Goal: Transaction & Acquisition: Register for event/course

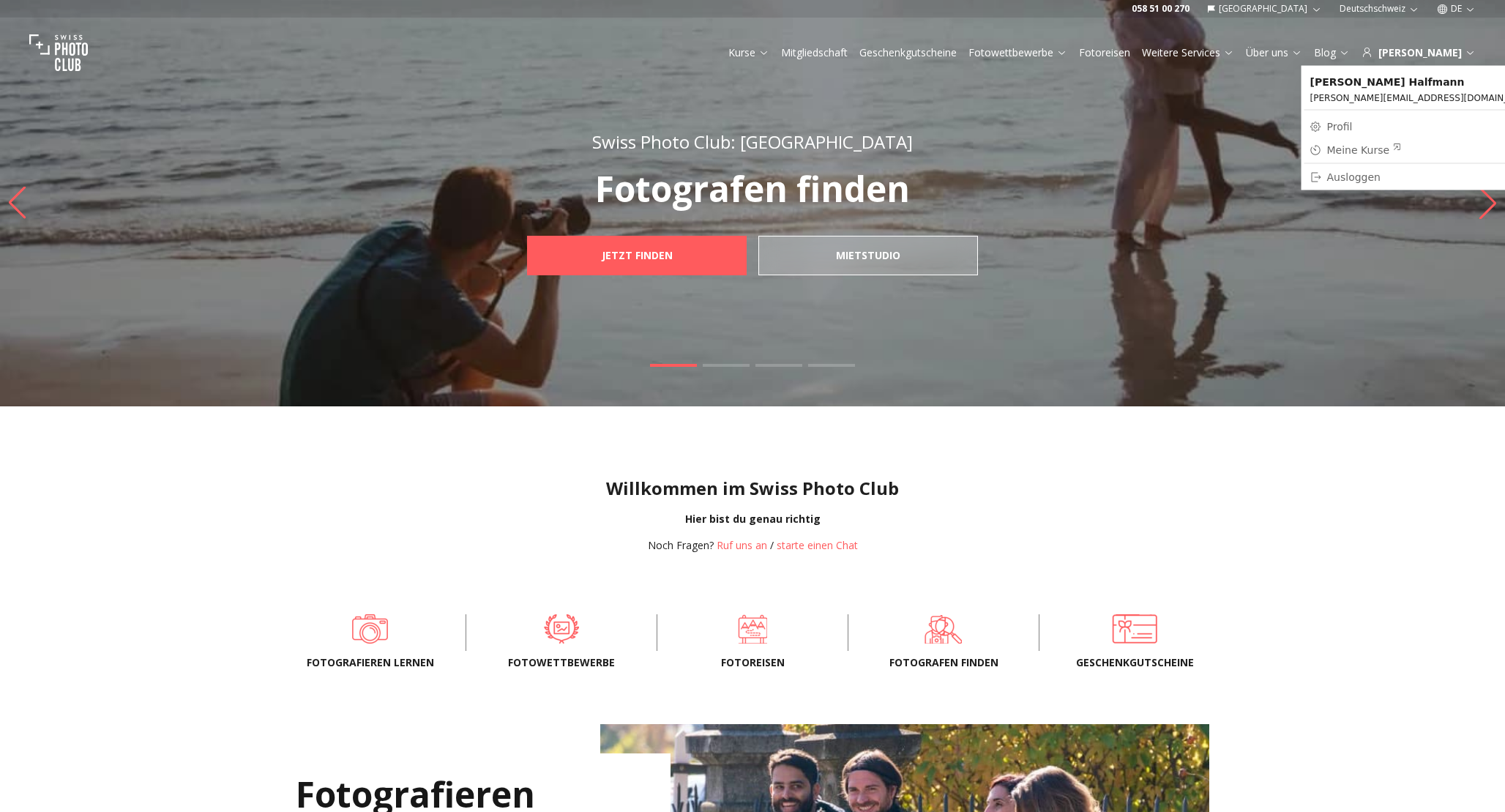
click at [1351, 151] on div "Meine Kurse" at bounding box center [1364, 149] width 75 height 15
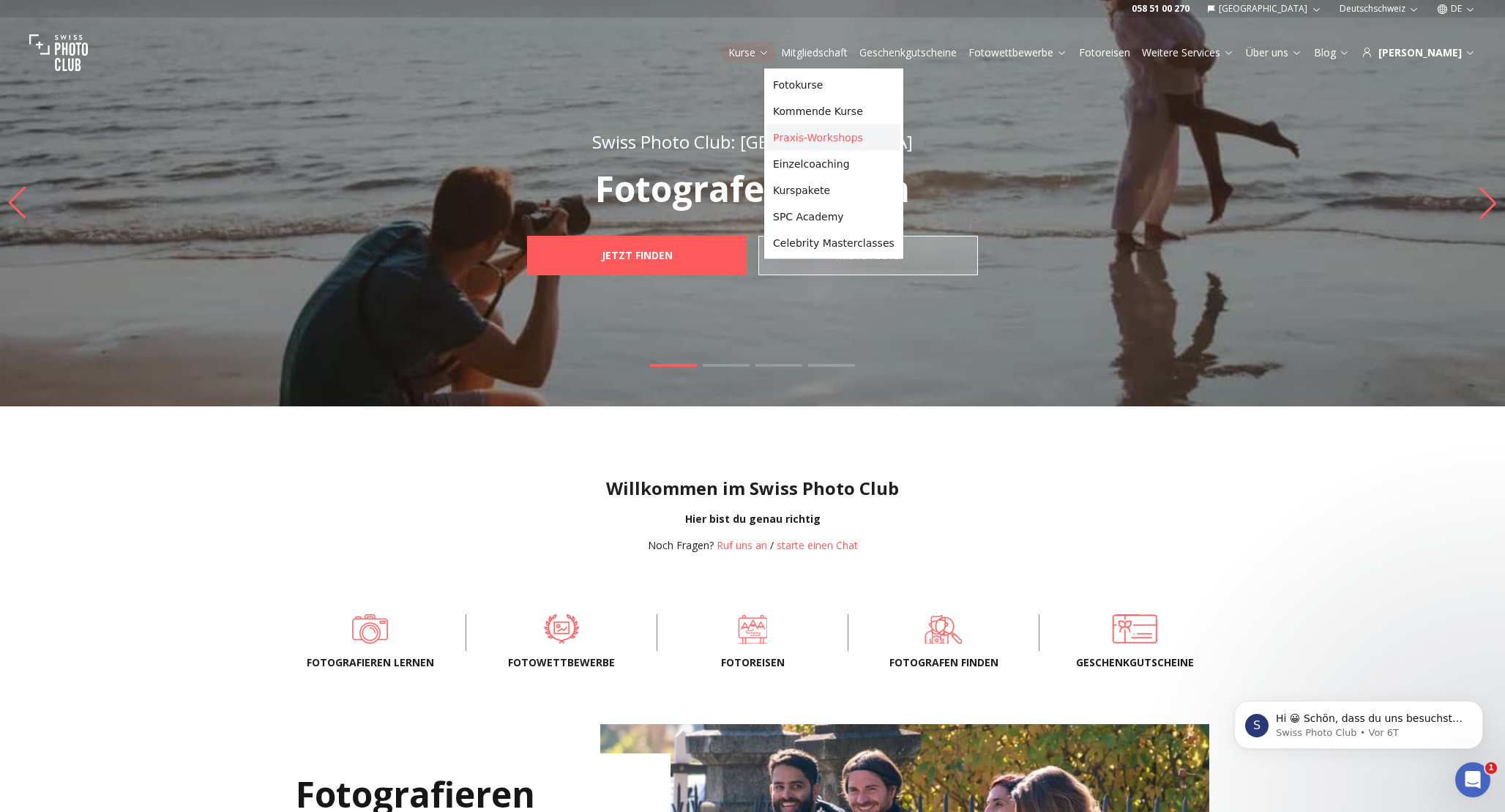
click at [804, 134] on link "Praxis-Workshops" at bounding box center [834, 137] width 134 height 26
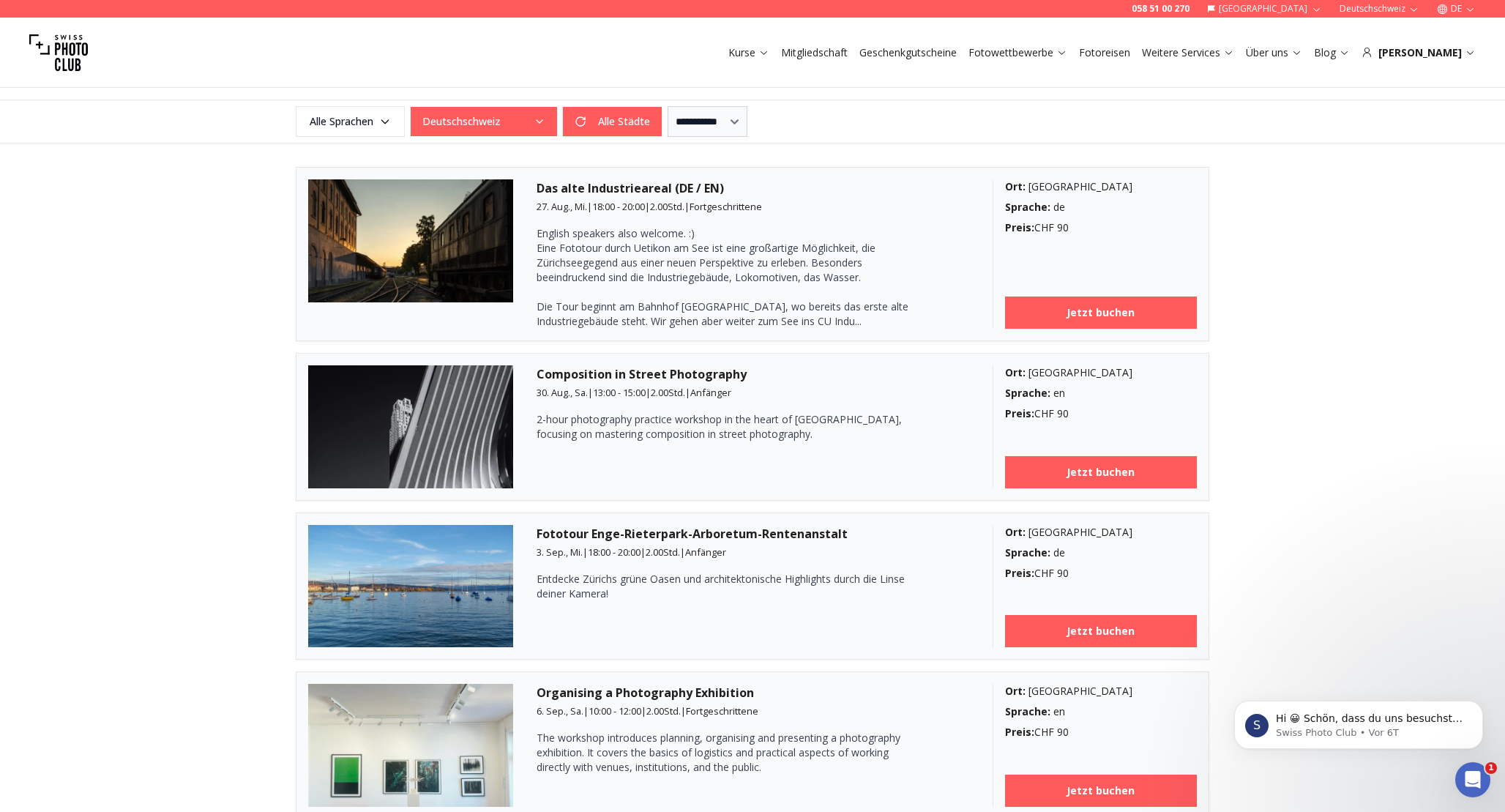
scroll to position [371, 0]
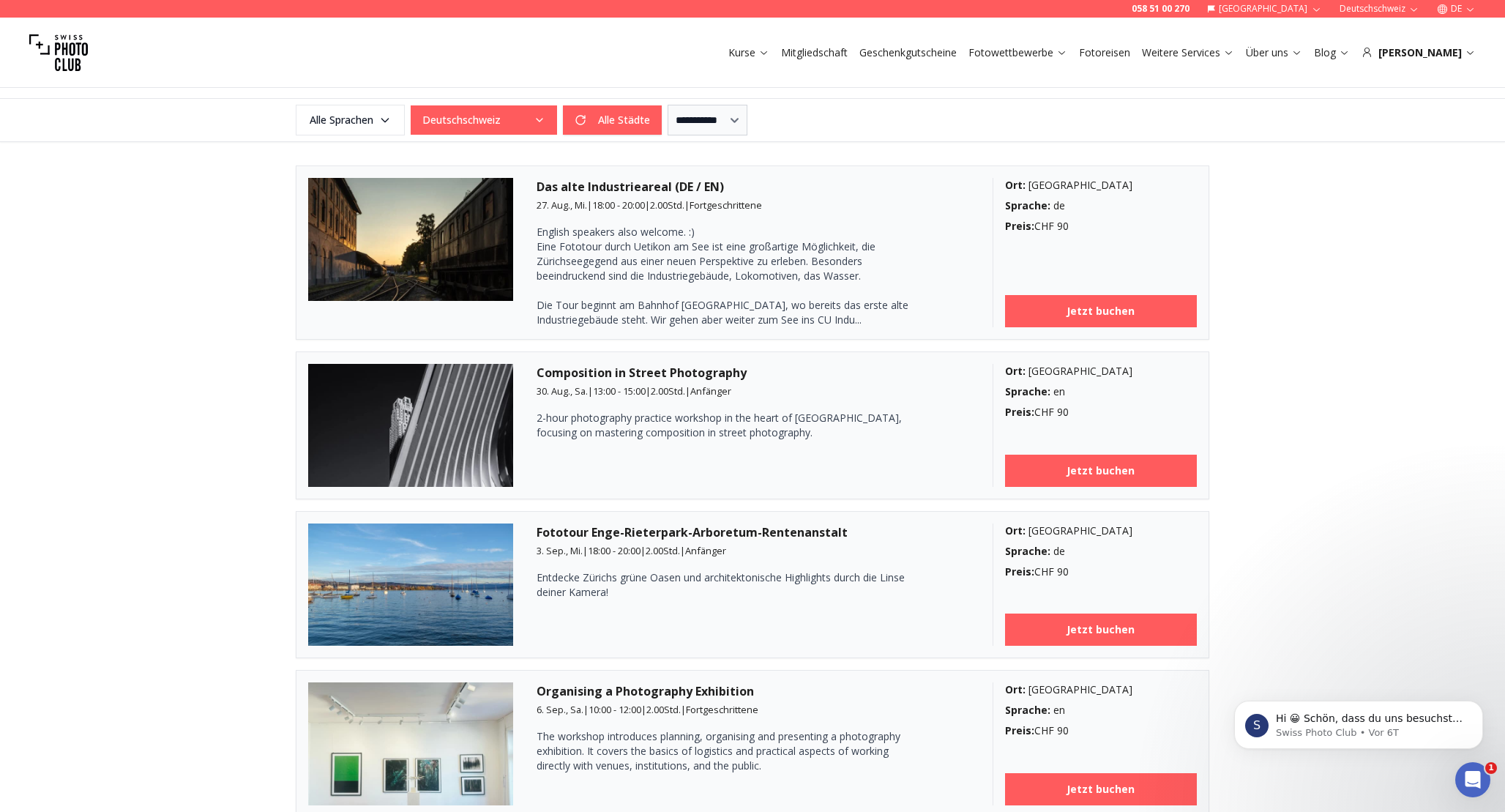
click at [432, 456] on img at bounding box center [411, 424] width 205 height 123
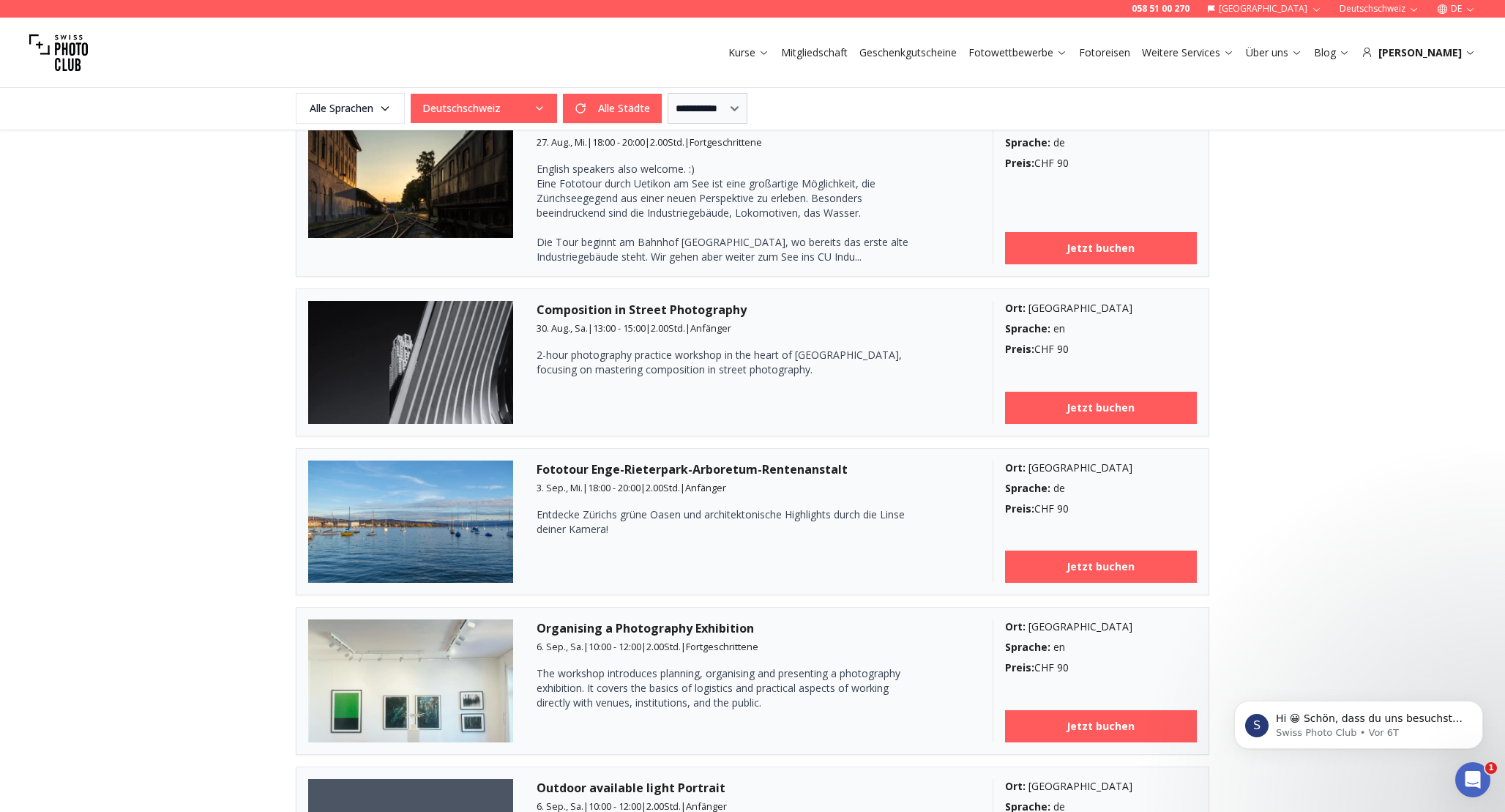
scroll to position [444, 0]
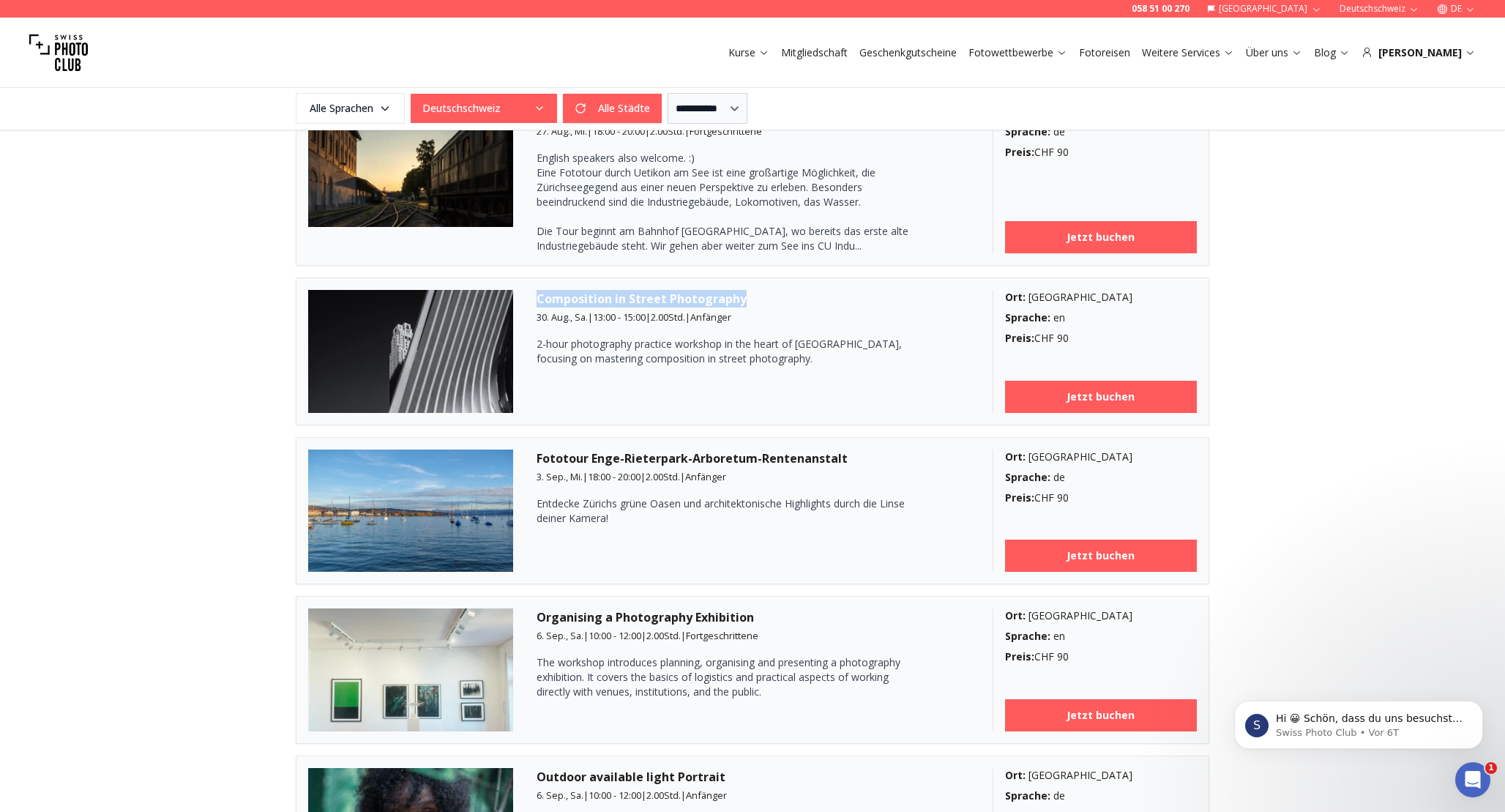
drag, startPoint x: 538, startPoint y: 296, endPoint x: 747, endPoint y: 295, distance: 209.0
click at [747, 295] on h3 "Composition in Street Photography" at bounding box center [752, 299] width 433 height 18
copy h3 "Composition in Street Photography"
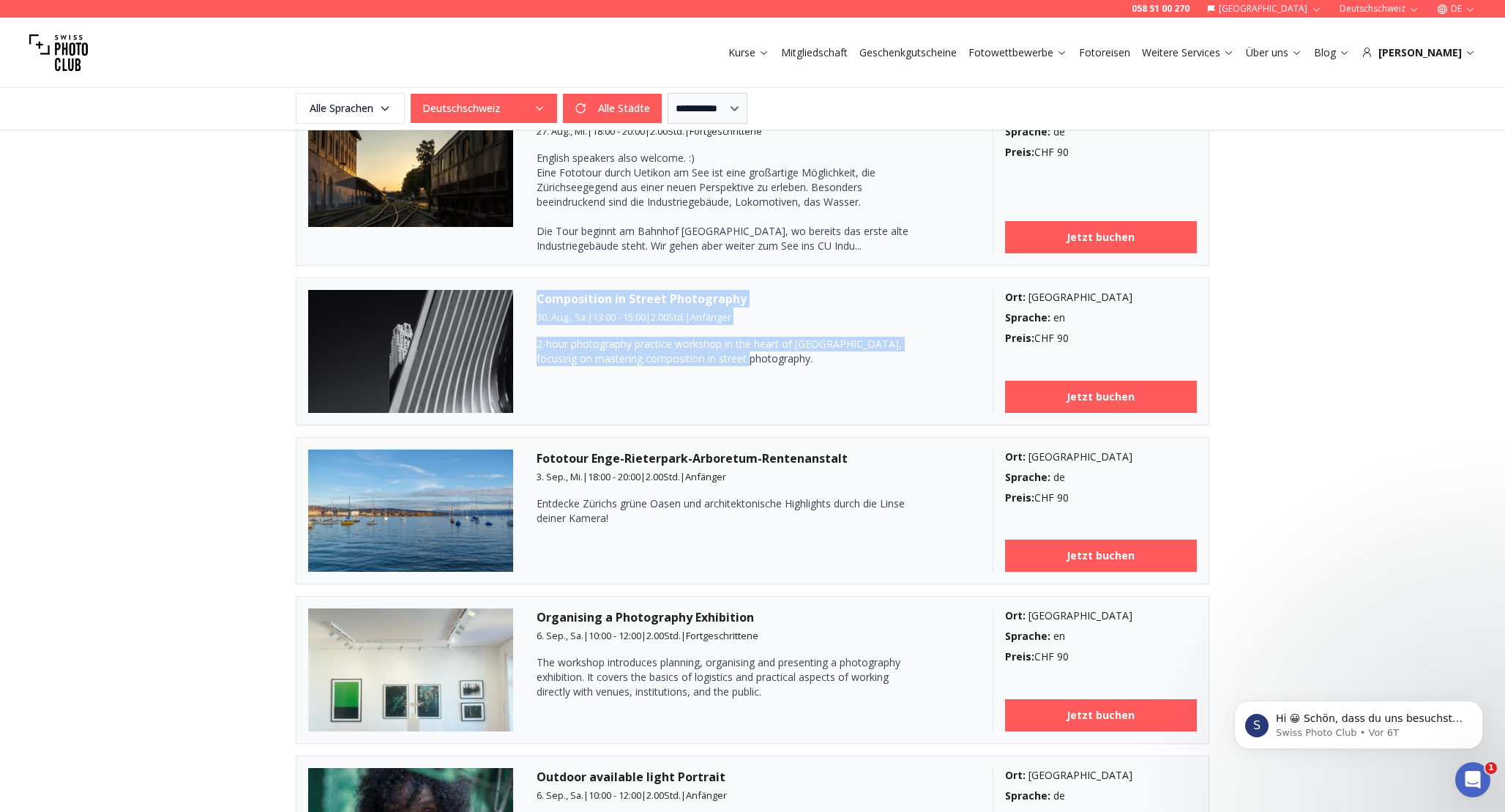
drag, startPoint x: 759, startPoint y: 362, endPoint x: 531, endPoint y: 300, distance: 236.3
click at [531, 300] on article "Composition in Street Photography 30. Aug., Sa. | 13:00 - 15:00 | 2.00 Std. | A…" at bounding box center [752, 351] width 914 height 147
copy div "Composition in Street Photography 30. Aug., Sa. | 13:00 - 15:00 | 2.00 Std. | A…"
click at [1047, 389] on link "Jetzt buchen" at bounding box center [1101, 397] width 192 height 32
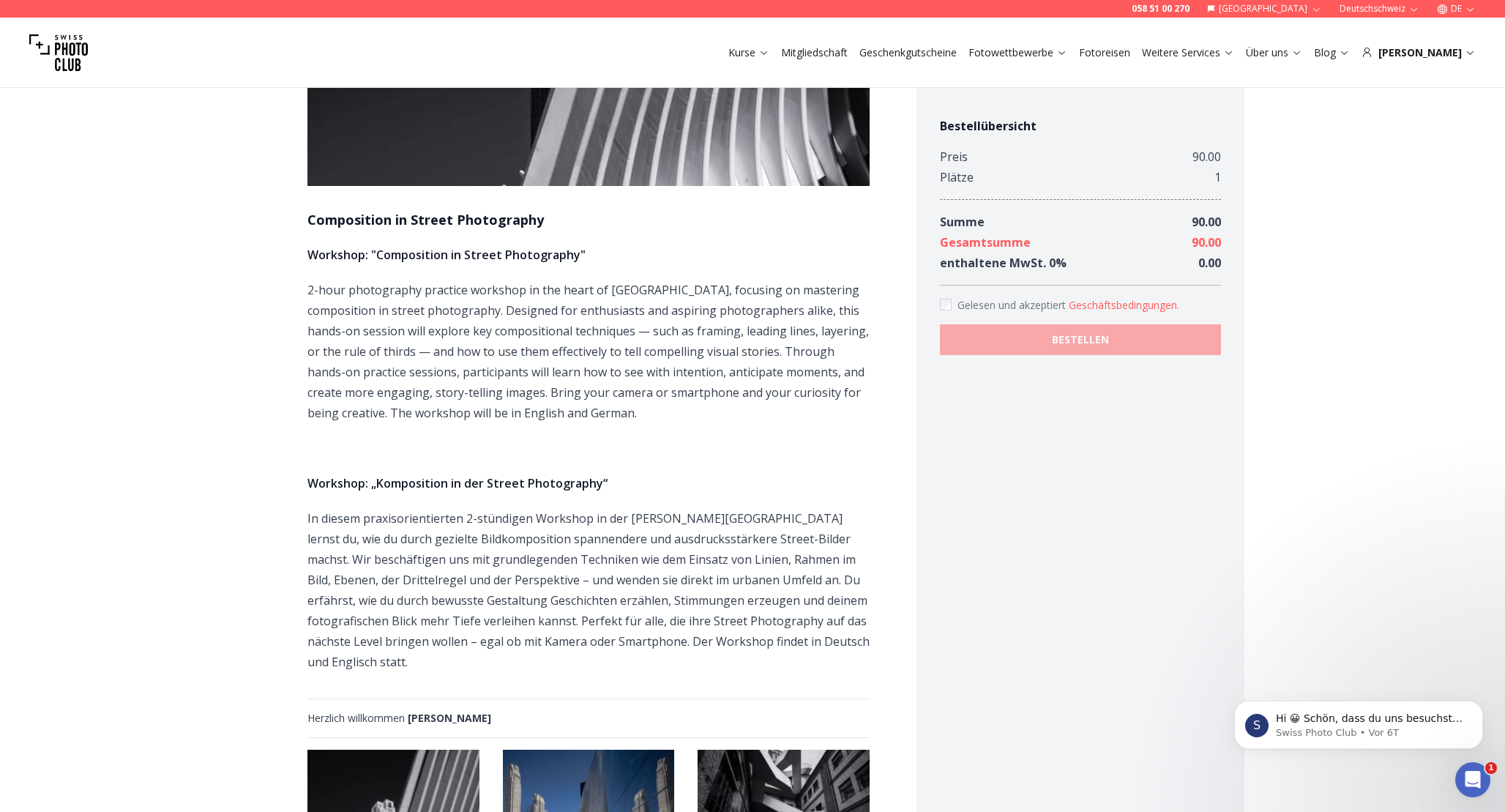
scroll to position [297, 0]
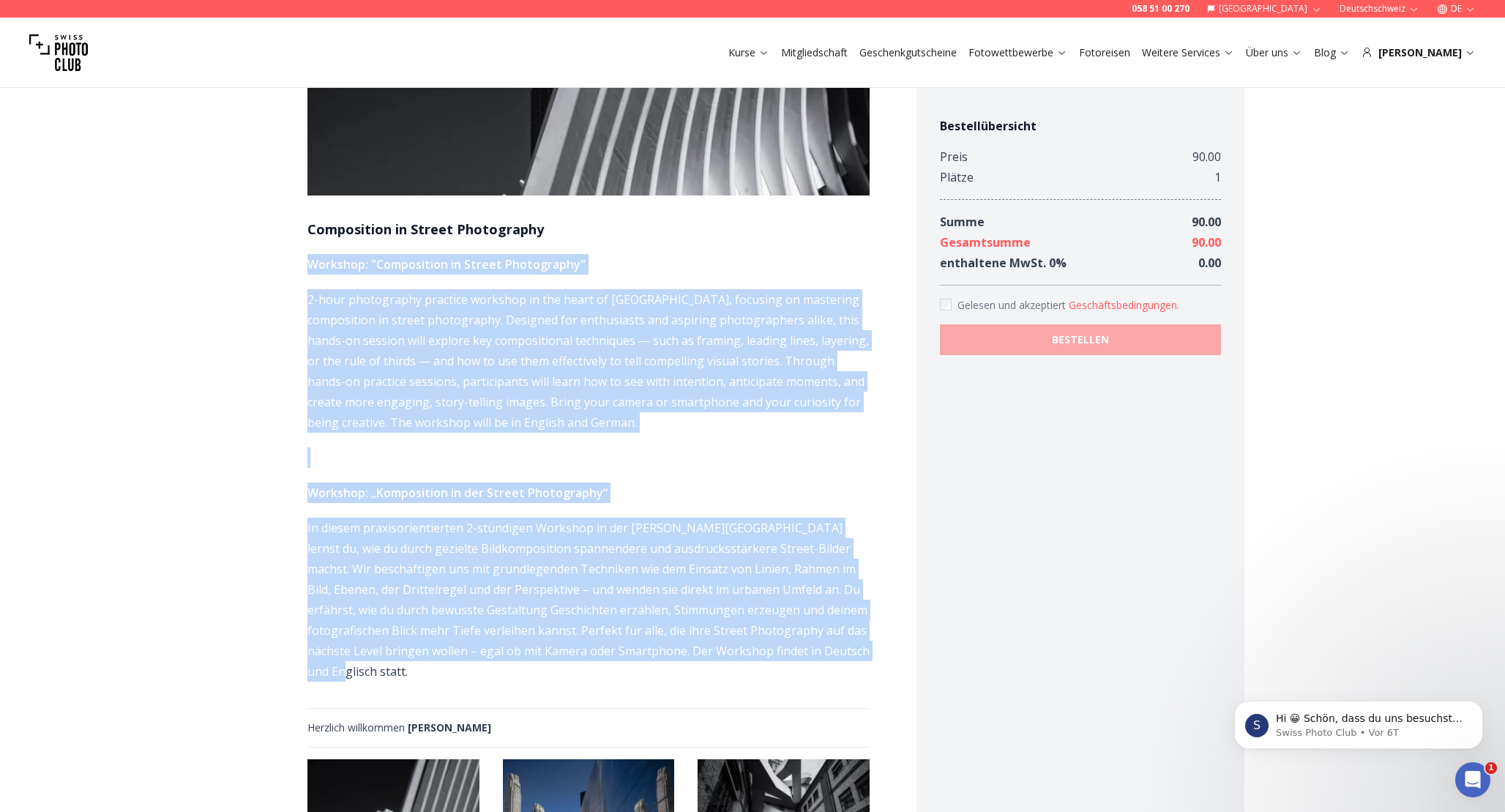
drag, startPoint x: 306, startPoint y: 262, endPoint x: 633, endPoint y: 677, distance: 528.4
click at [633, 677] on div "**********" at bounding box center [589, 826] width 656 height 2105
copy span "Loremips: "Dolorsitame co Adipis Elitseddoei" 7-temp incididuntu laboreet dolor…"
